Goal: Transaction & Acquisition: Purchase product/service

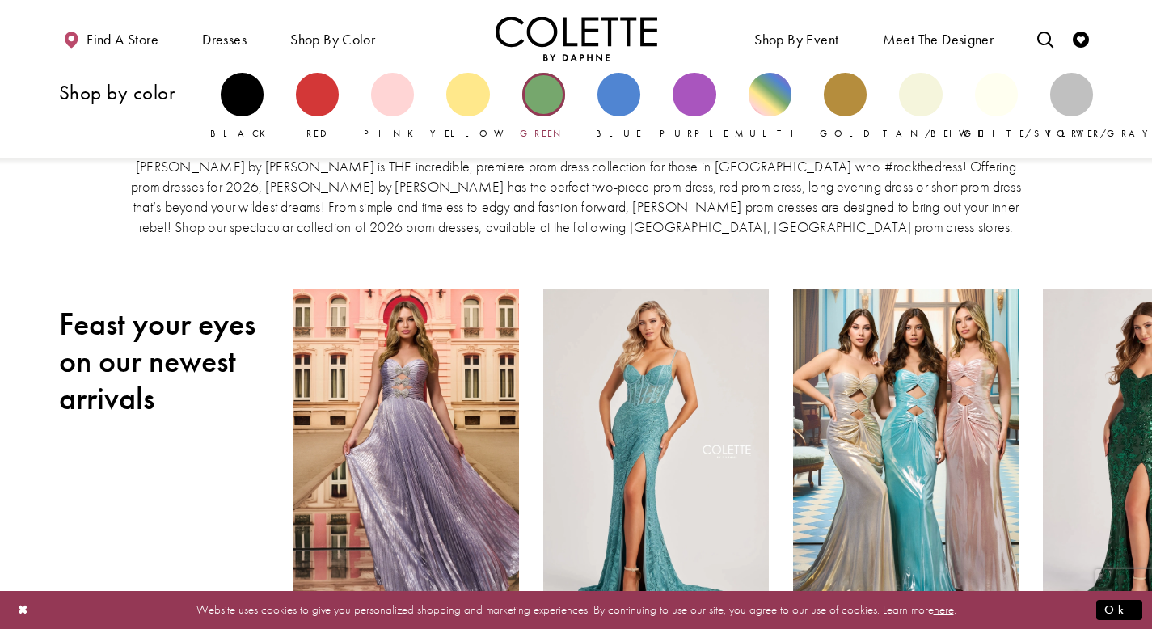
click at [545, 90] on div "Primary block" at bounding box center [543, 94] width 43 height 43
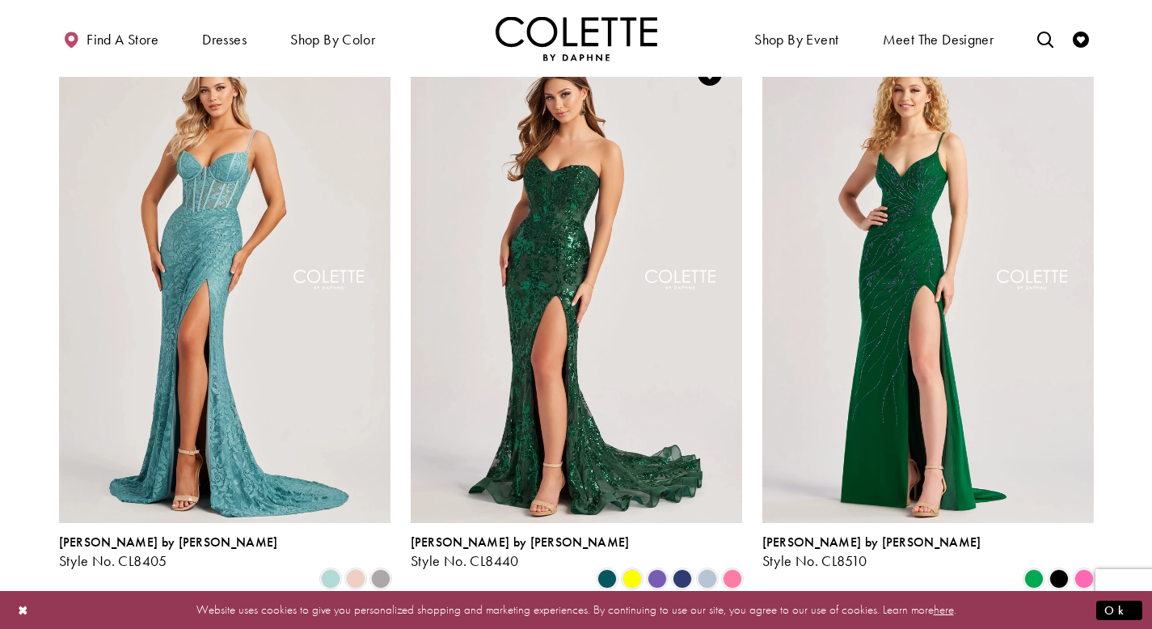
scroll to position [183, 0]
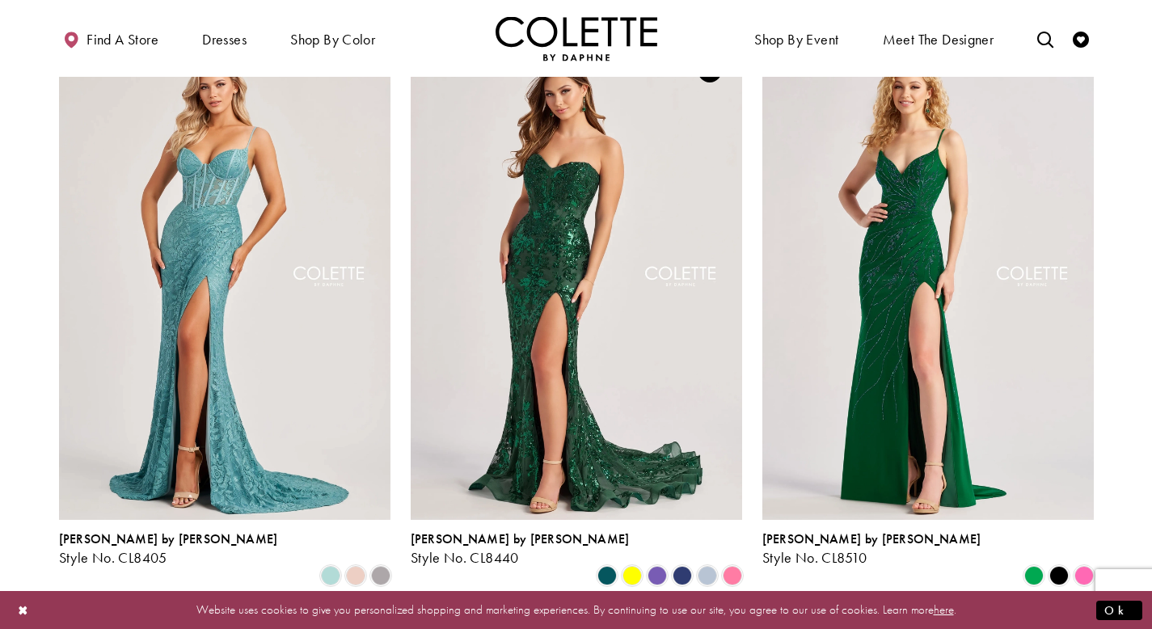
click at [610, 247] on img "Visit Colette by Daphne Style No. CL8440 Page" at bounding box center [577, 279] width 332 height 482
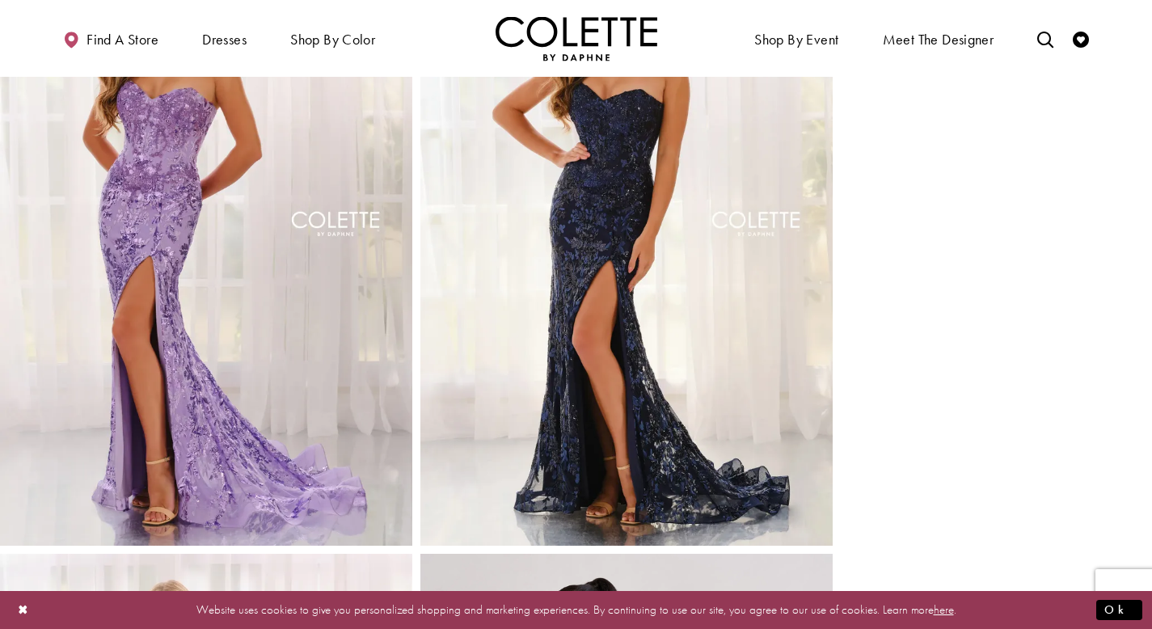
scroll to position [778, 0]
